Goal: Complete application form: Complete application form

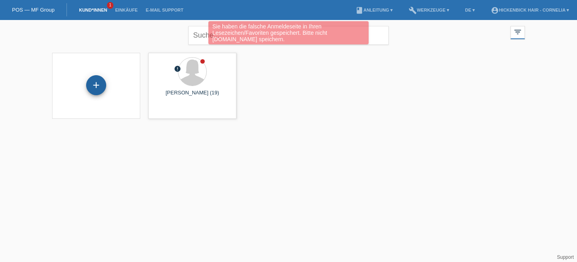
click at [98, 83] on div "+" at bounding box center [96, 85] width 20 height 20
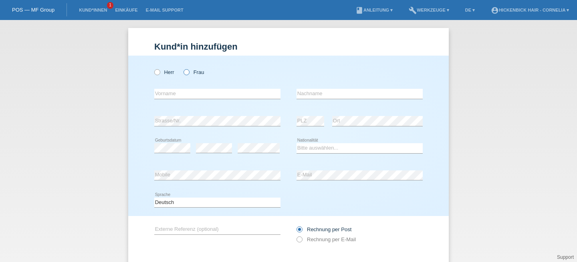
click at [182, 68] on icon at bounding box center [182, 68] width 0 height 0
click at [188, 74] on input "Frau" at bounding box center [186, 71] width 5 height 5
radio input "true"
click at [185, 89] on input "text" at bounding box center [217, 94] width 126 height 10
type input "[PERSON_NAME] [PERSON_NAME]"
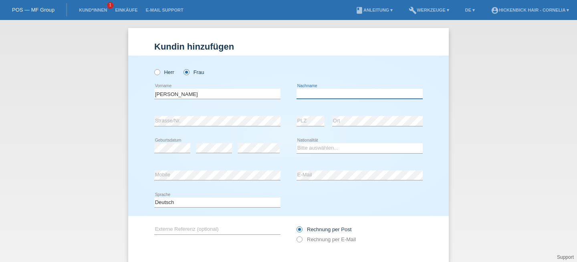
click at [323, 93] on input "text" at bounding box center [359, 94] width 126 height 10
type input "strahm"
click at [335, 147] on select "Bitte auswählen... Schweiz Deutschland Liechtenstein Österreich ------------ Af…" at bounding box center [359, 148] width 126 height 10
select select "CH"
click at [296, 144] on select "Bitte auswählen... Schweiz Deutschland Liechtenstein Österreich ------------ Af…" at bounding box center [359, 148] width 126 height 10
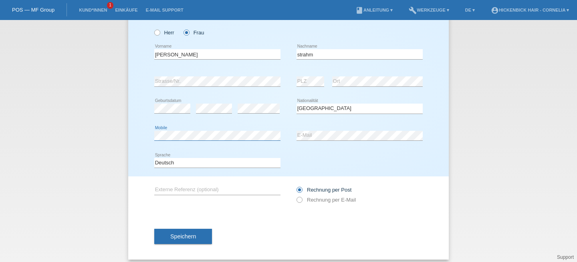
scroll to position [46, 0]
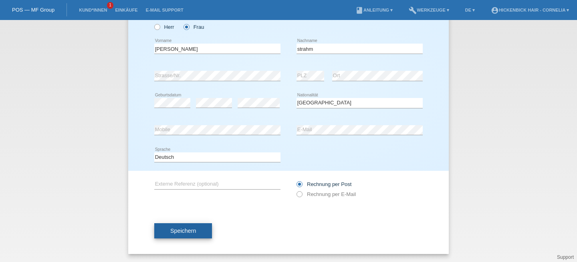
click at [179, 231] on span "Speichern" at bounding box center [183, 231] width 26 height 6
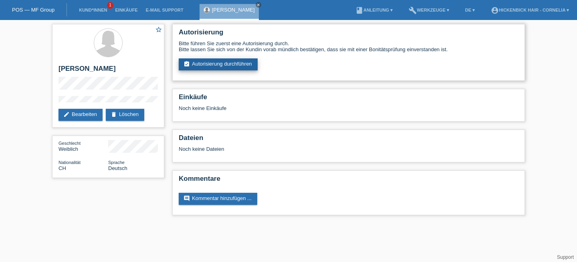
click at [207, 61] on link "assignment_turned_in Autorisierung durchführen" at bounding box center [218, 64] width 79 height 12
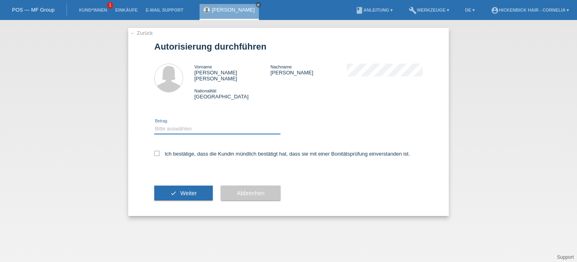
click at [194, 124] on select "Bitte auswählen CHF 1.00 - CHF 499.00 CHF 500.00 - CHF 1'999.00 CHF 2'000.00 - …" at bounding box center [217, 129] width 126 height 10
select select "2"
click at [154, 124] on select "Bitte auswählen CHF 1.00 - CHF 499.00 CHF 500.00 - CHF 1'999.00 CHF 2'000.00 - …" at bounding box center [217, 129] width 126 height 10
click at [157, 151] on icon at bounding box center [156, 153] width 5 height 5
click at [157, 151] on input "Ich bestätige, dass die Kundin mündlich bestätigt hat, dass sie mit einer Bonit…" at bounding box center [156, 153] width 5 height 5
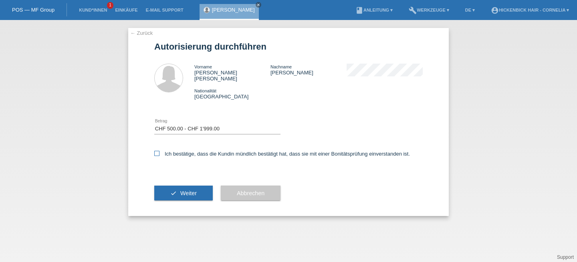
checkbox input "true"
click at [168, 188] on button "check Weiter" at bounding box center [183, 193] width 58 height 15
